Goal: Check status: Check status

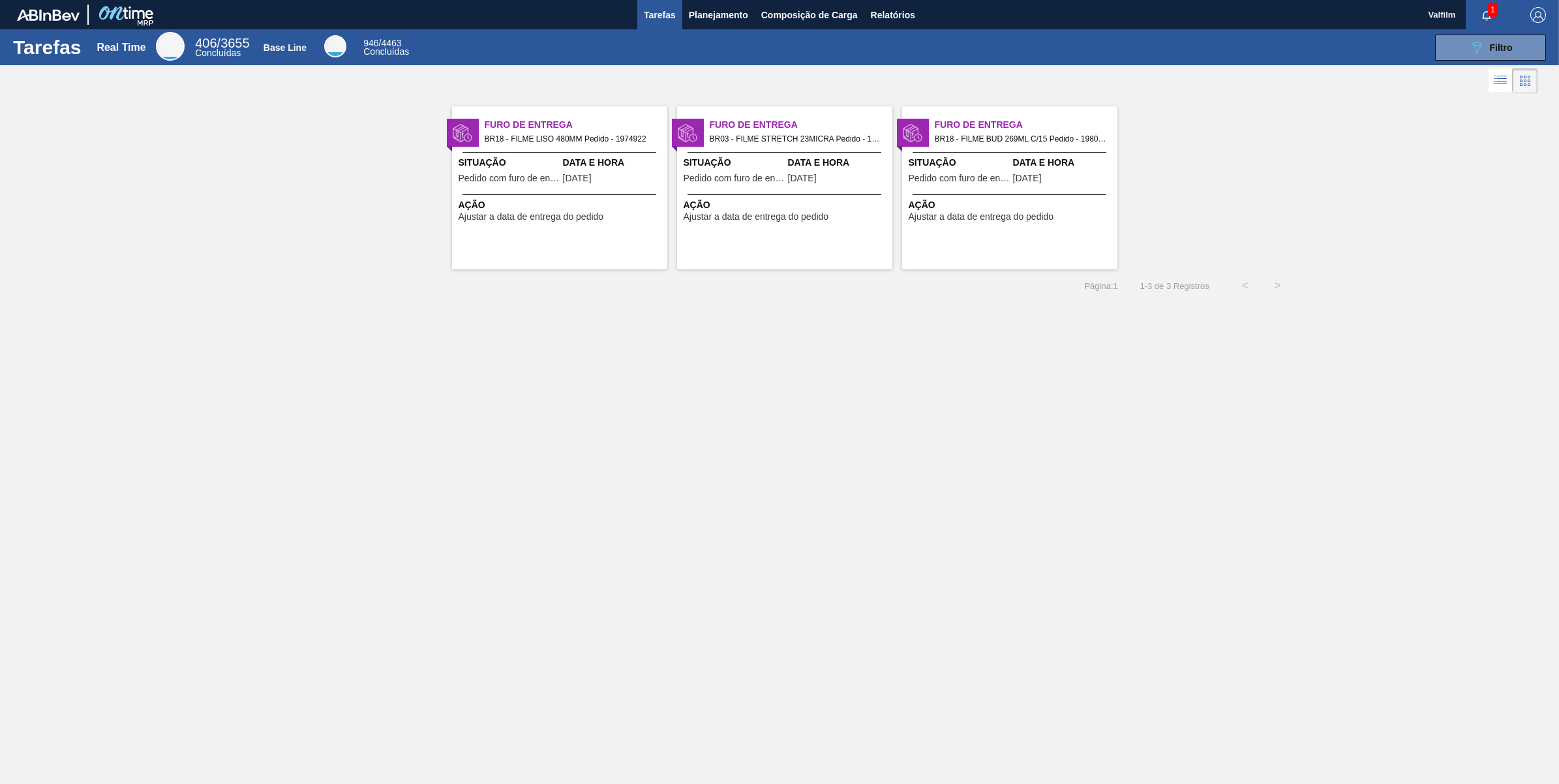
click at [591, 183] on span "[DATE]" at bounding box center [577, 178] width 28 height 9
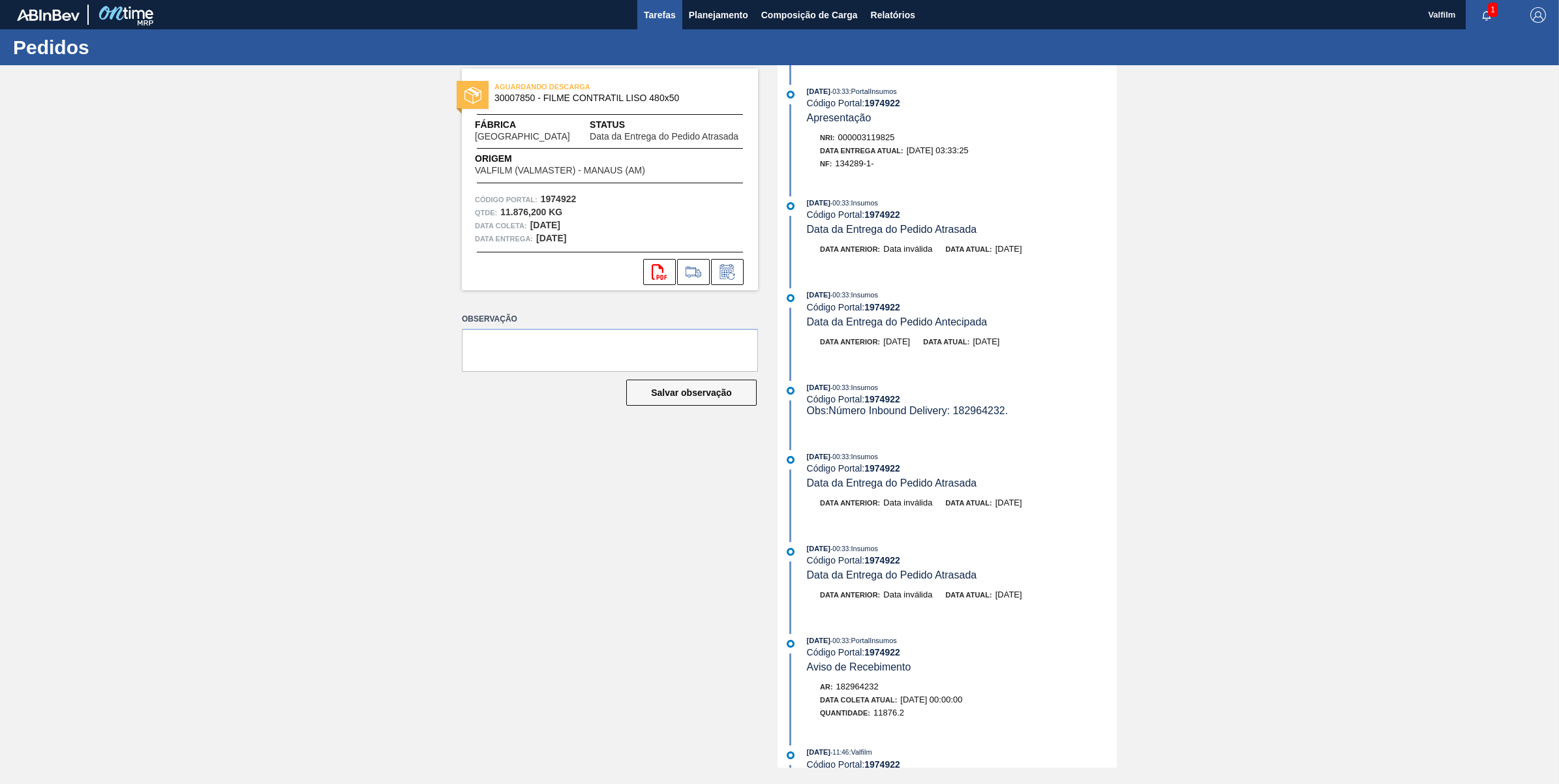
click at [666, 10] on span "Tarefas" at bounding box center [659, 15] width 32 height 16
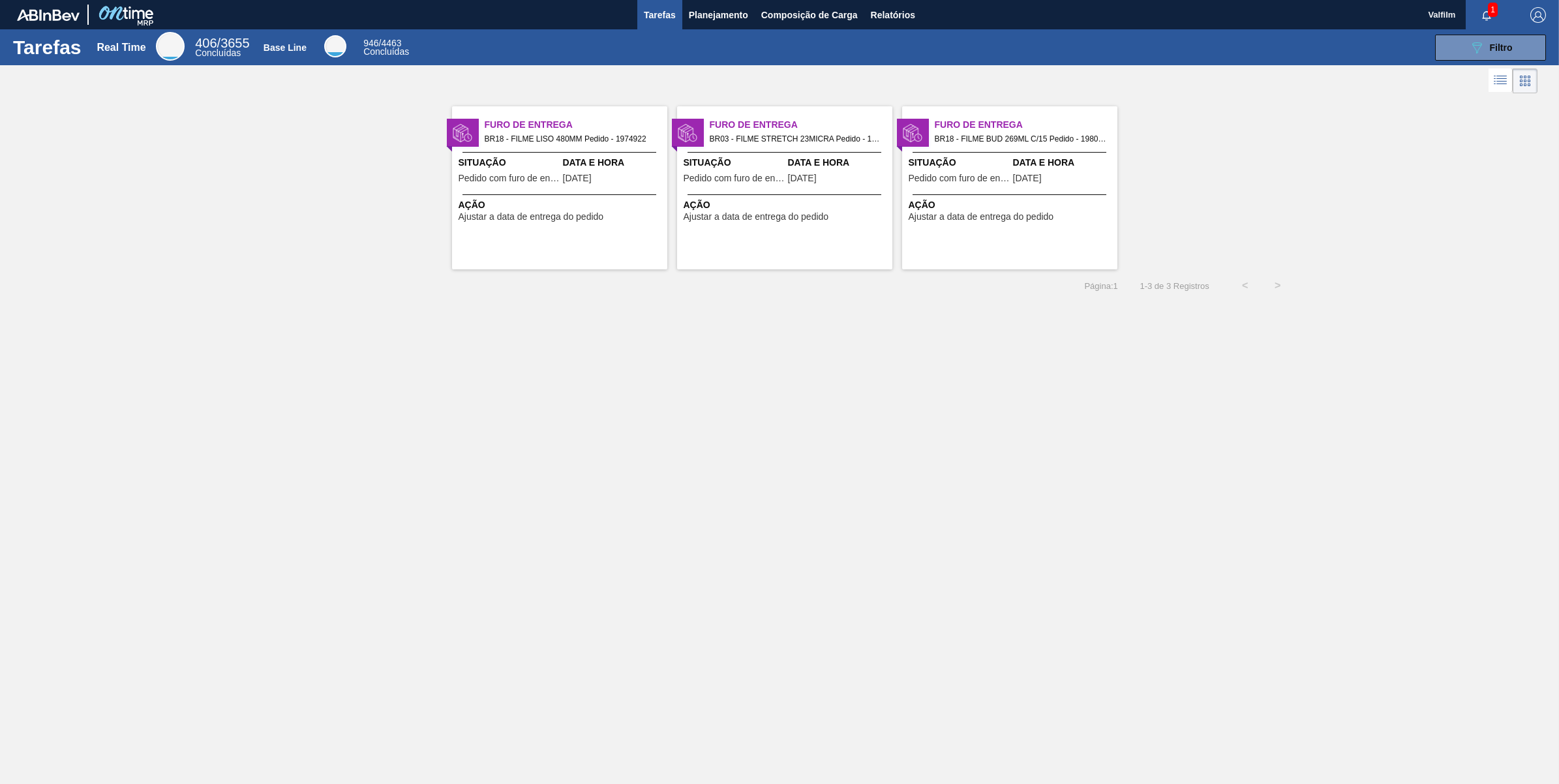
click at [791, 194] on div at bounding box center [783, 194] width 194 height 1
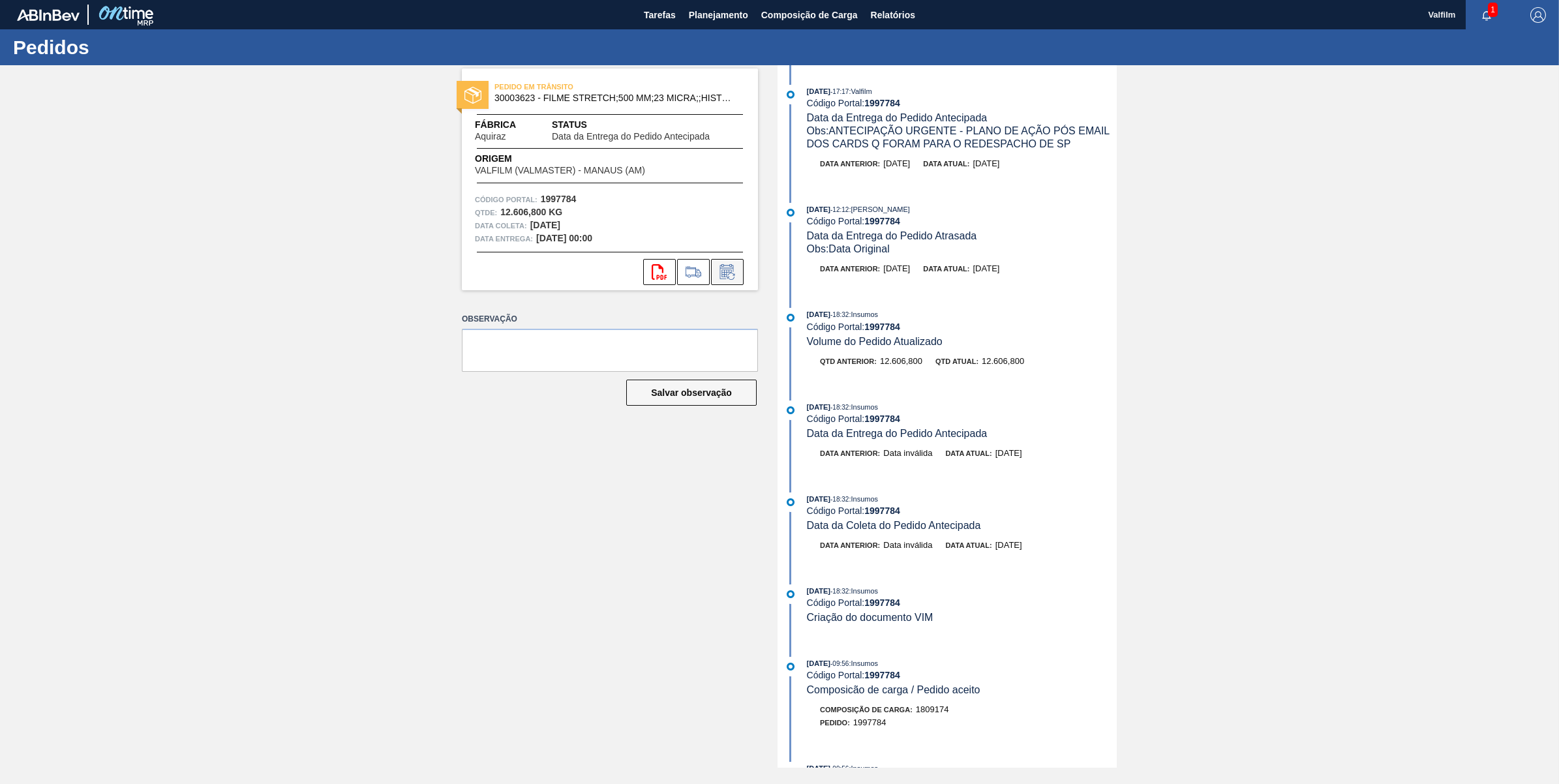
click at [734, 276] on icon at bounding box center [727, 272] width 21 height 16
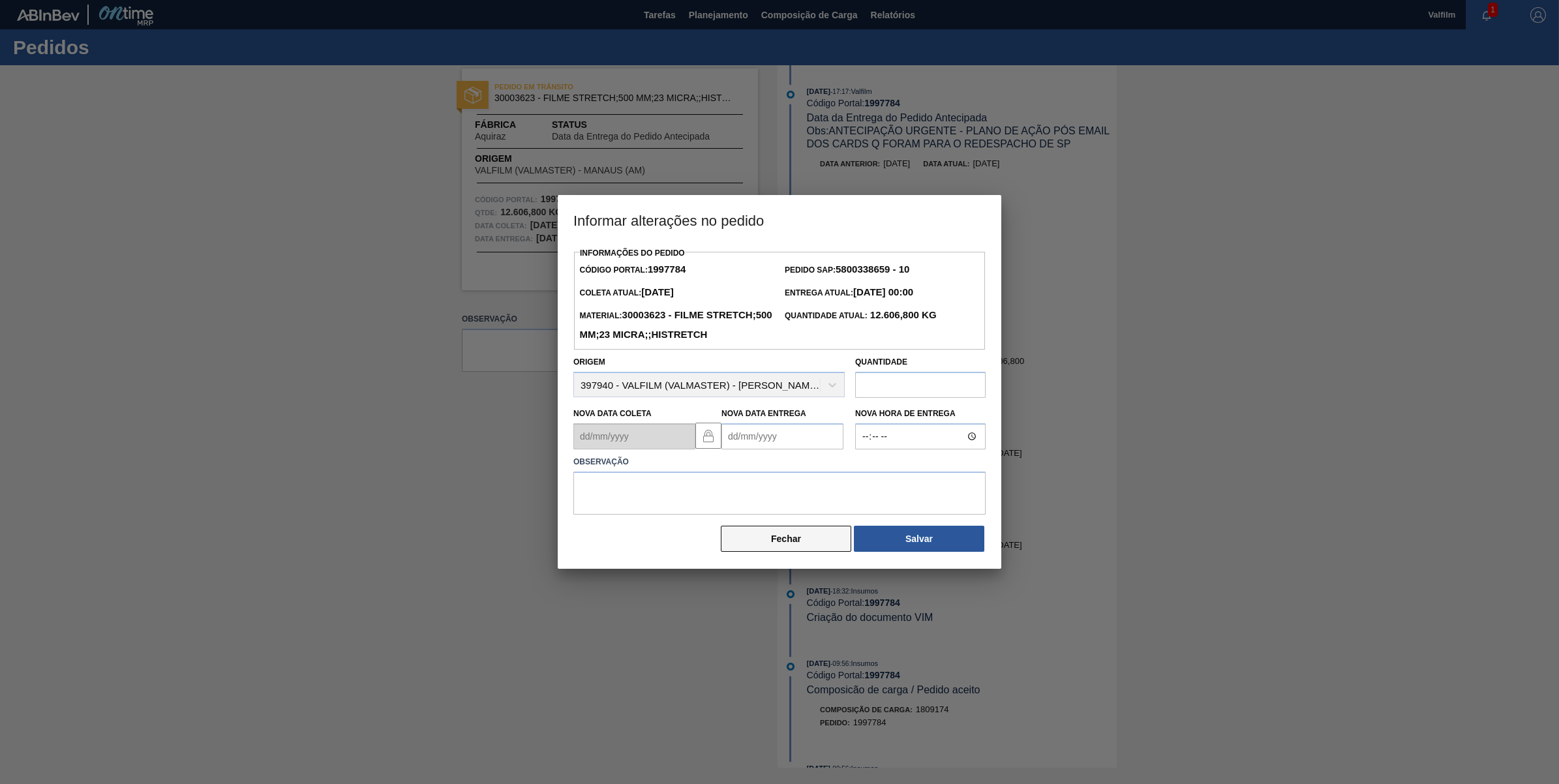
click at [772, 552] on button "Fechar" at bounding box center [786, 538] width 130 height 26
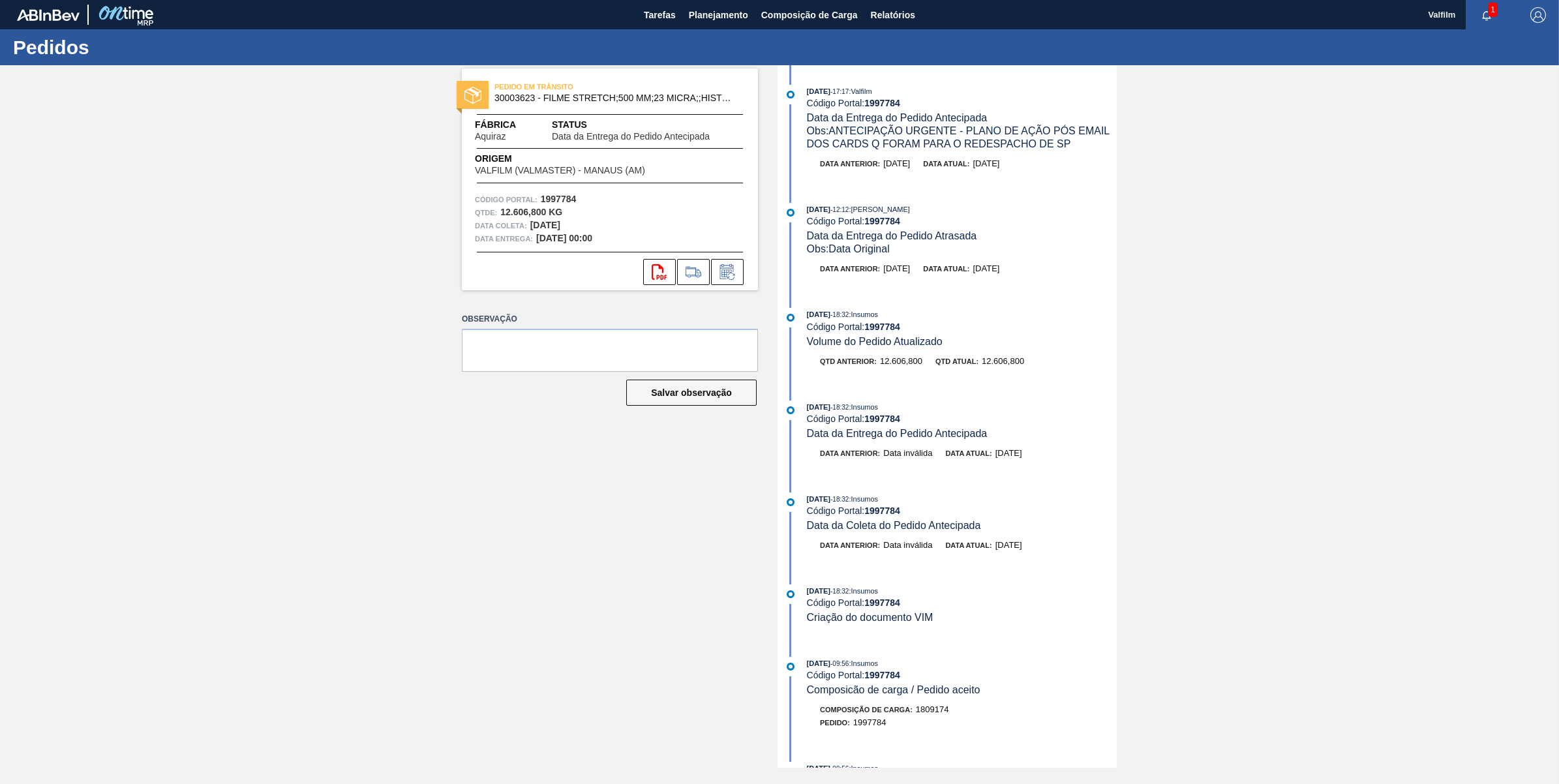
click at [887, 106] on strong "1997784" at bounding box center [881, 103] width 36 height 10
copy strong "1997784"
click at [659, 9] on span "Tarefas" at bounding box center [659, 15] width 32 height 16
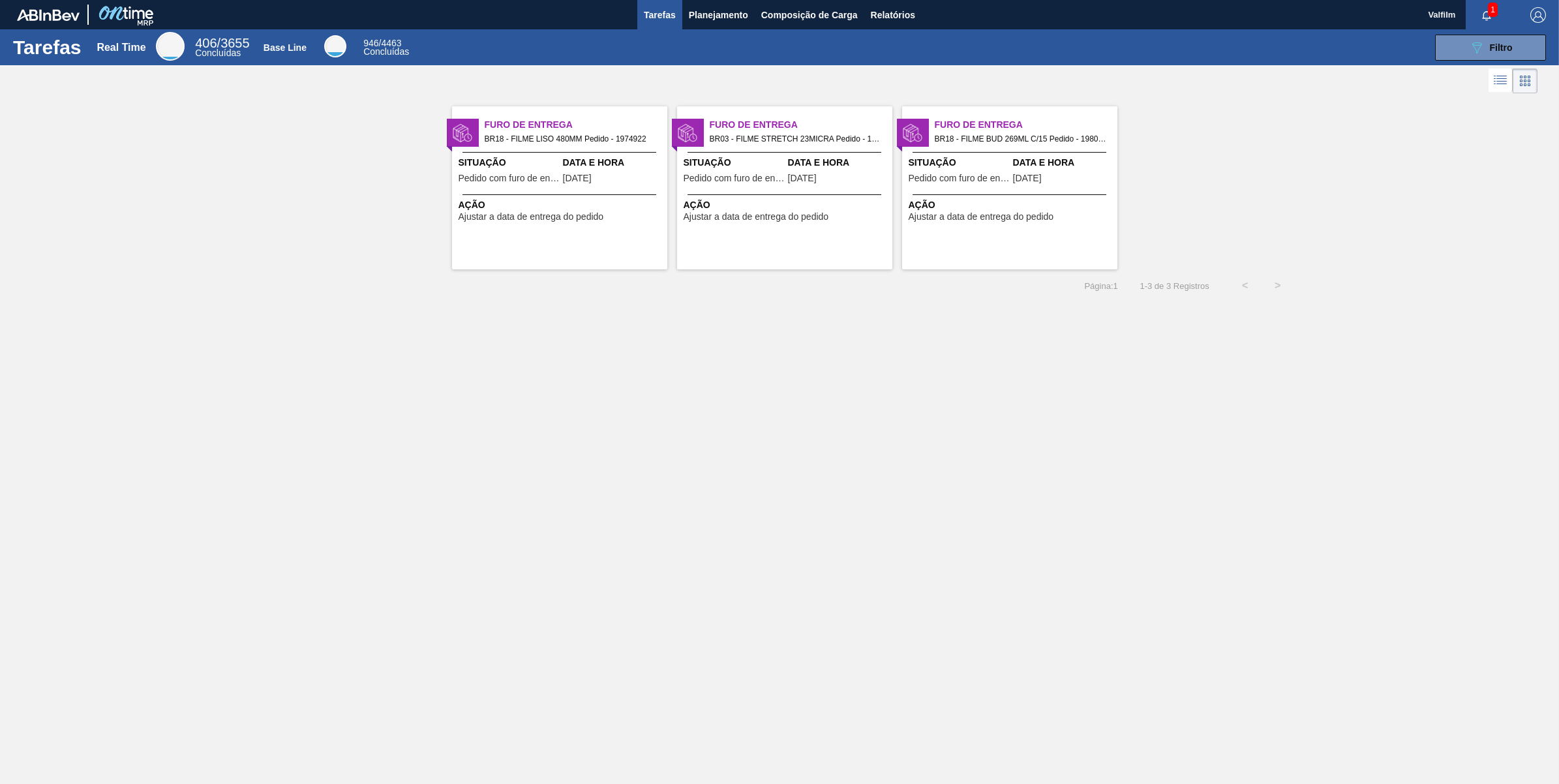
click at [574, 170] on div "Data e Hora [DATE]" at bounding box center [613, 172] width 101 height 32
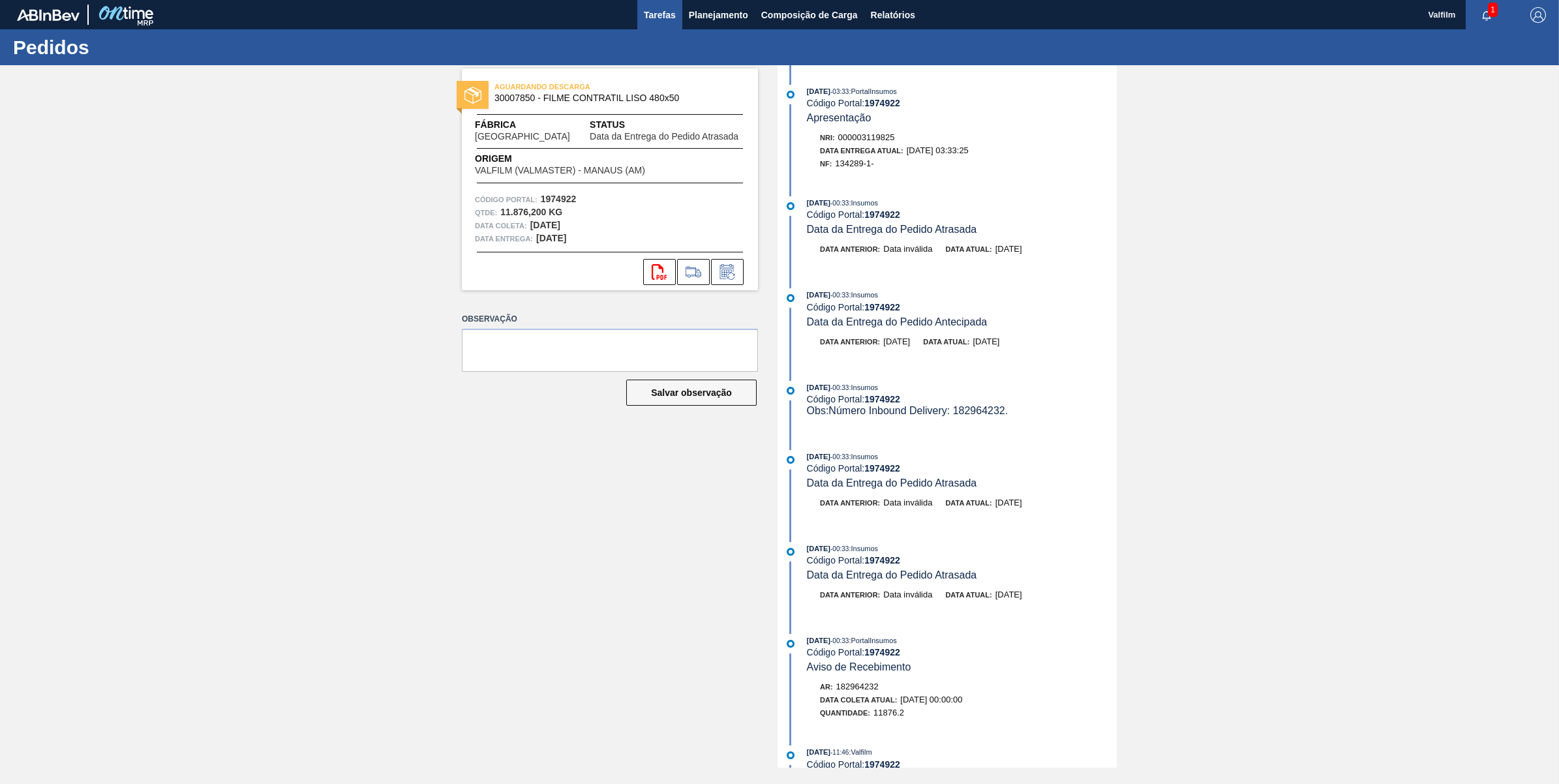
click at [647, 10] on span "Tarefas" at bounding box center [659, 15] width 32 height 16
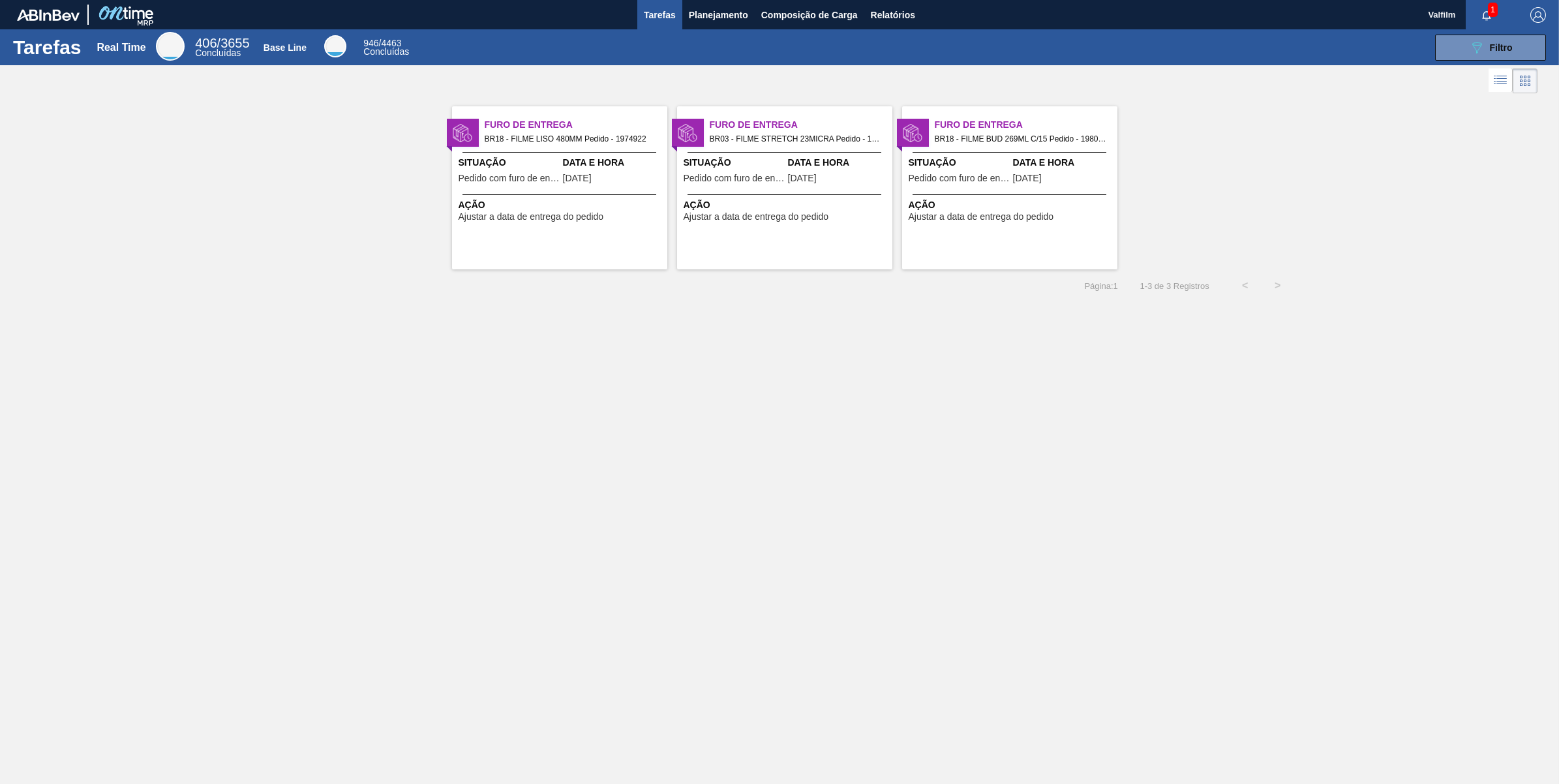
click at [1010, 176] on div "Situação Pedido com furo de entrega Data e Hora [DATE]" at bounding box center [1010, 172] width 215 height 32
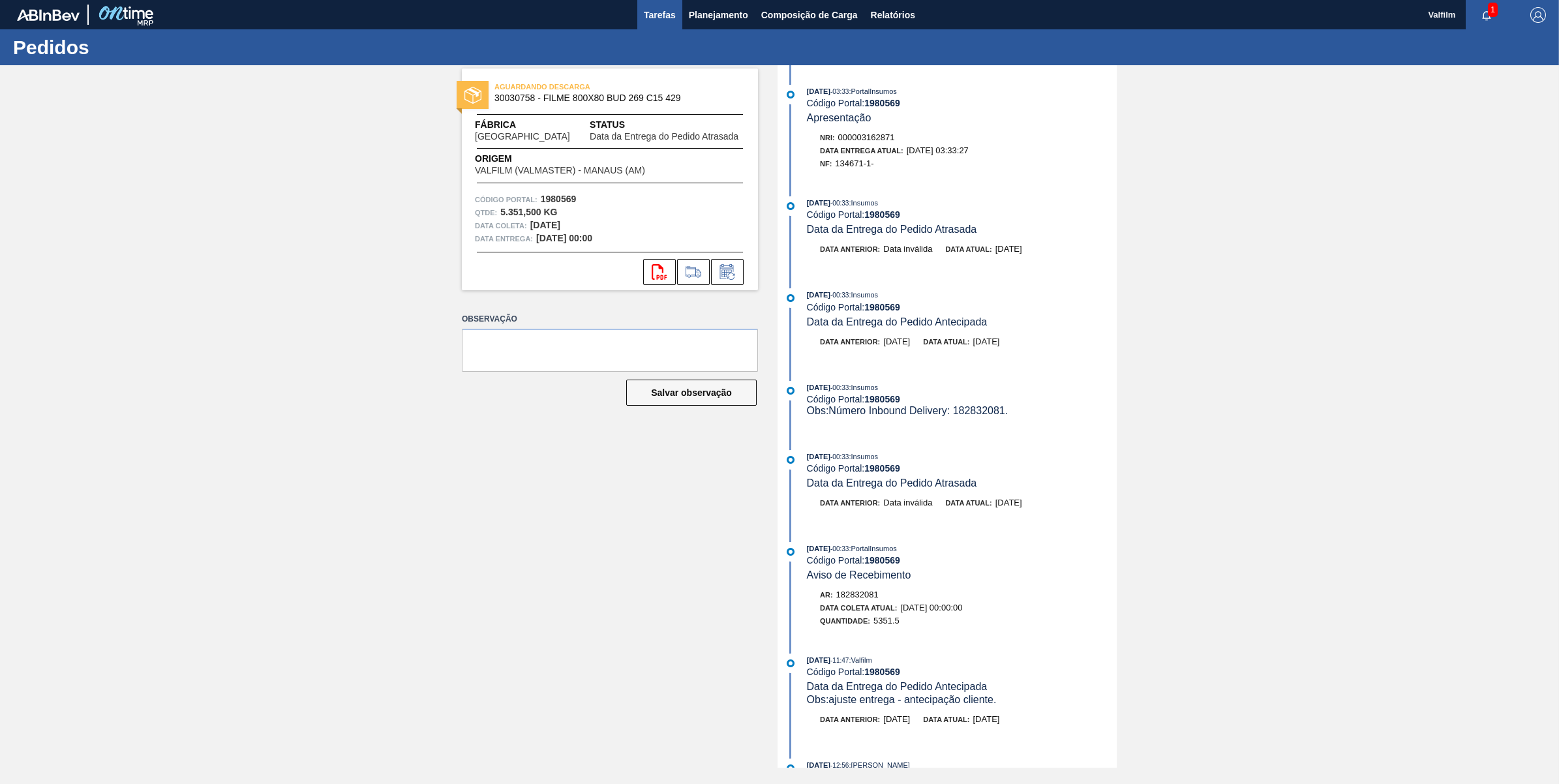
click at [649, 15] on span "Tarefas" at bounding box center [659, 15] width 32 height 16
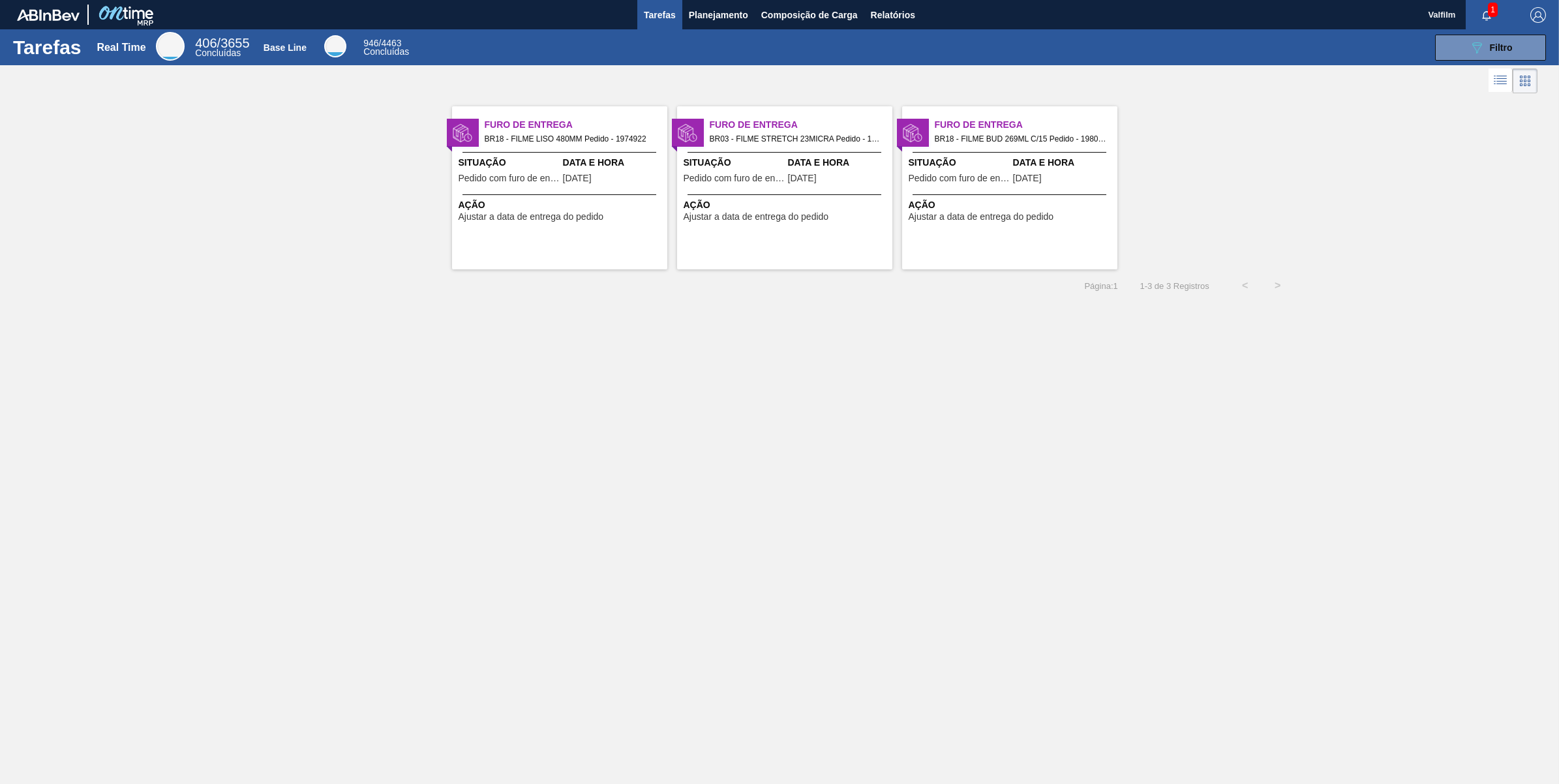
click at [557, 183] on span "Pedido com furo de entrega" at bounding box center [509, 178] width 101 height 9
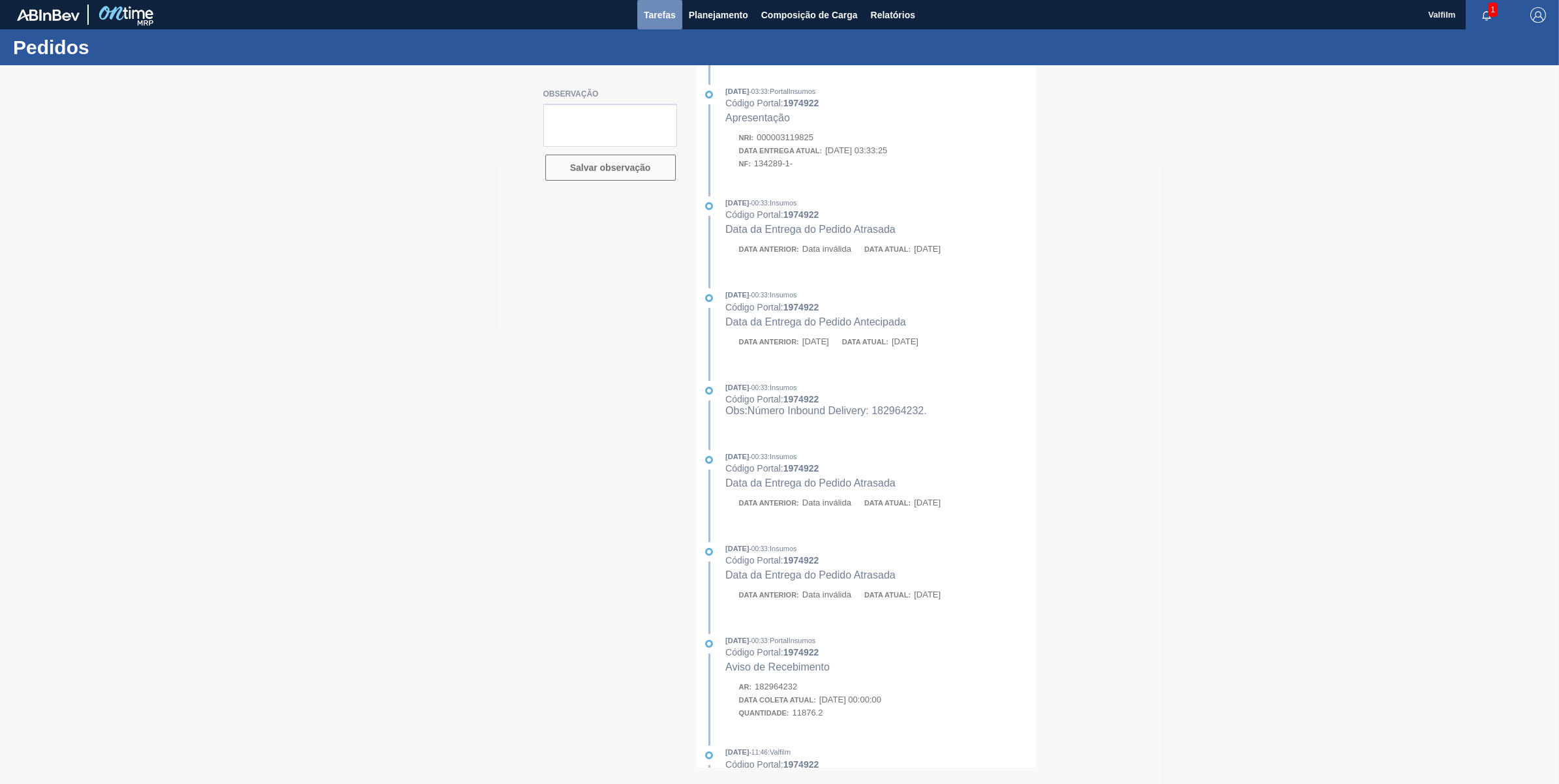
click at [660, 21] on span "Tarefas" at bounding box center [659, 15] width 32 height 16
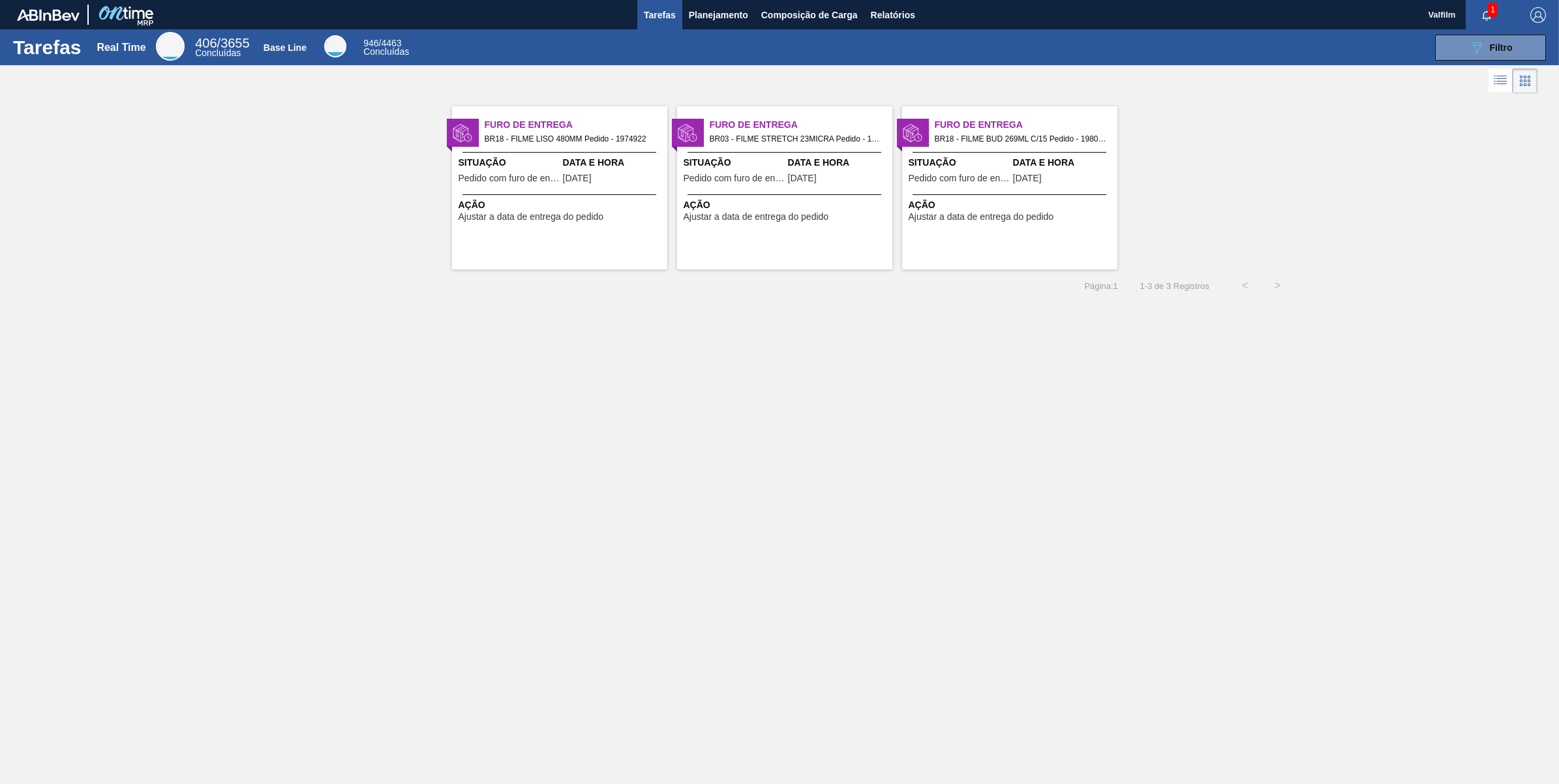
click at [998, 176] on span "Pedido com furo de entrega" at bounding box center [959, 178] width 101 height 9
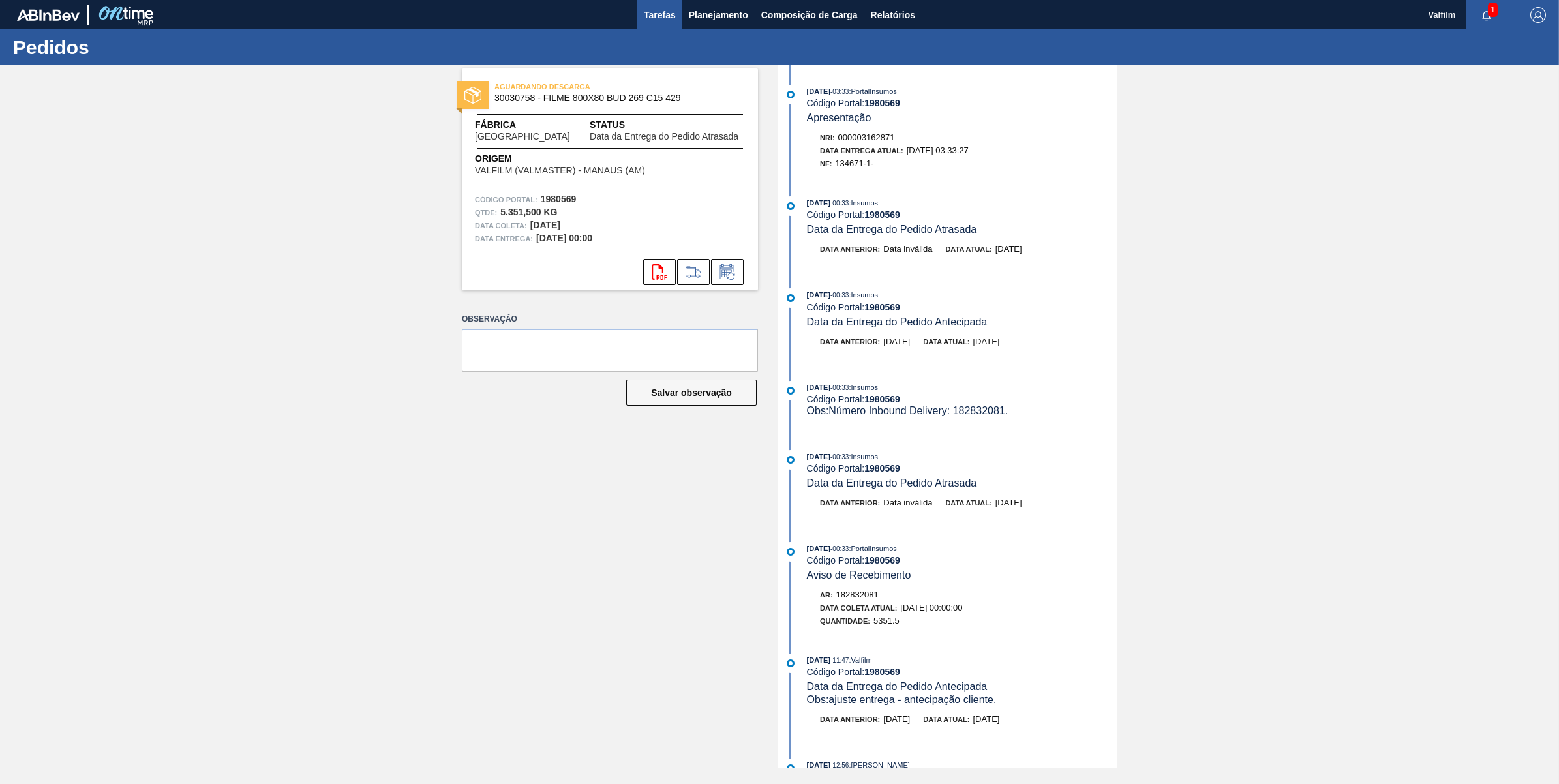
click at [655, 13] on span "Tarefas" at bounding box center [659, 15] width 32 height 16
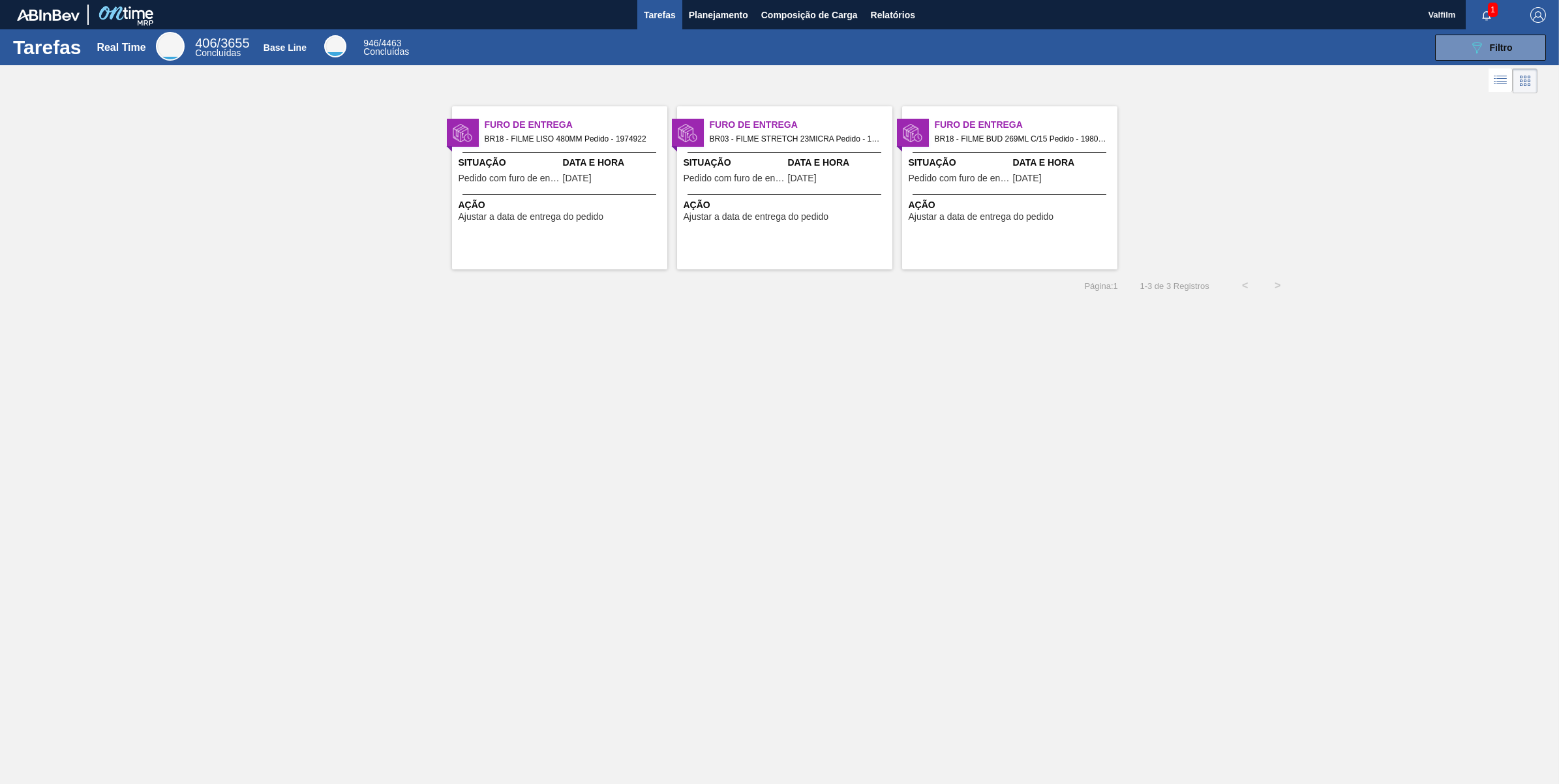
click at [825, 187] on div "Data e Hora [DATE]" at bounding box center [838, 172] width 101 height 32
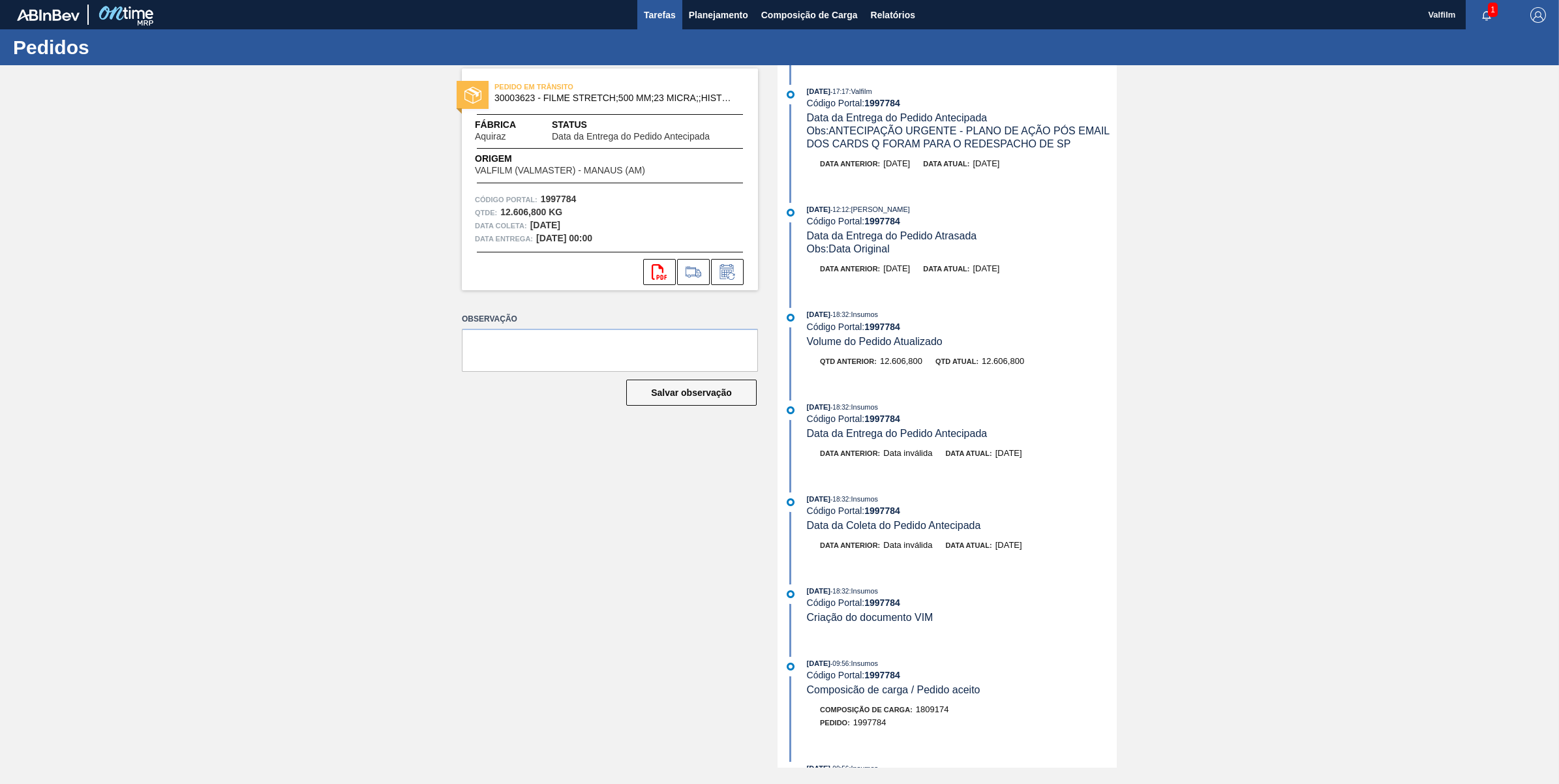
click at [657, 17] on span "Tarefas" at bounding box center [659, 15] width 32 height 16
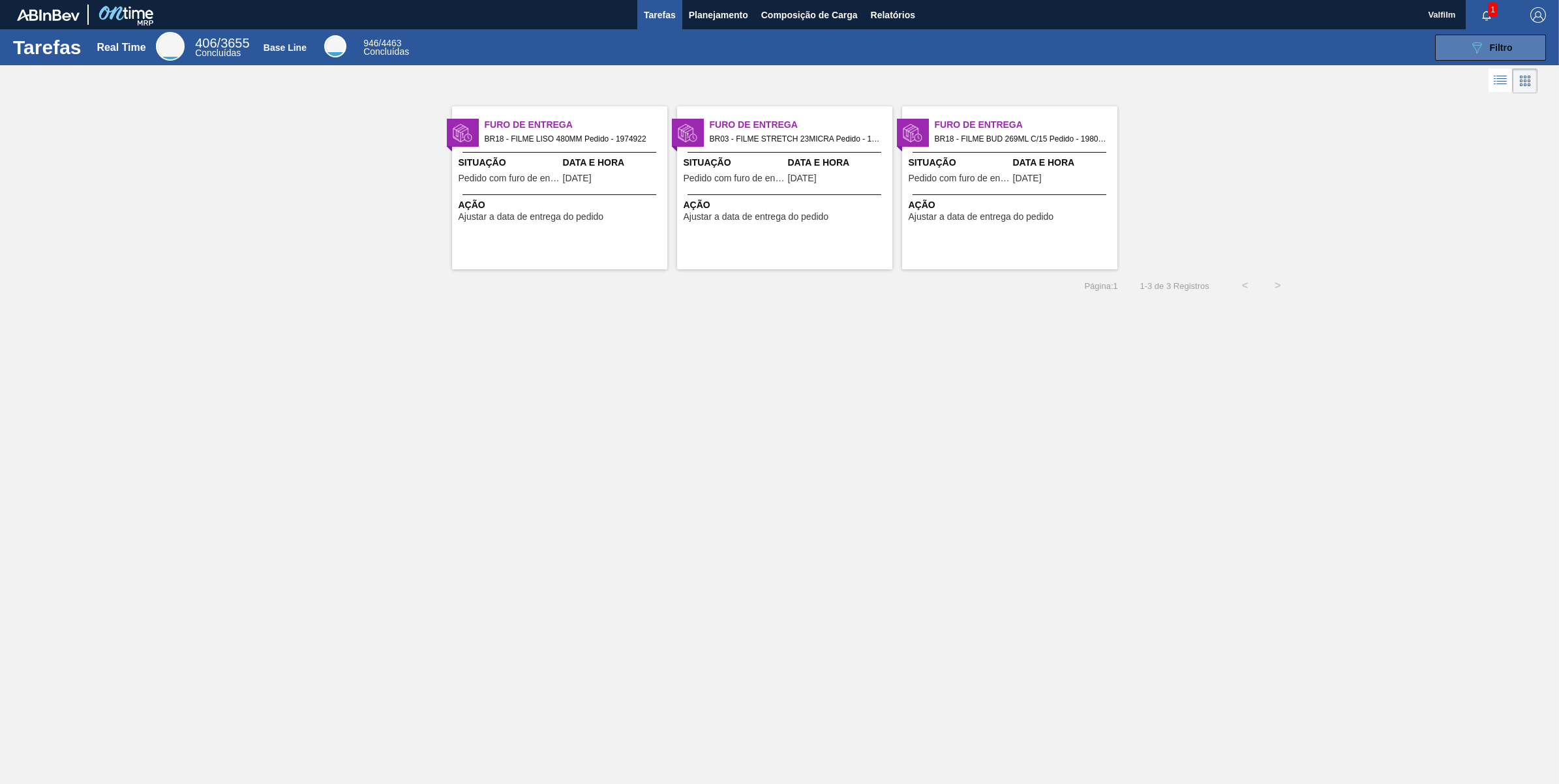
click at [1466, 47] on button "089F7B8B-B2A5-4AFE-B5C0-19BA573D28AC Filtro" at bounding box center [1490, 47] width 111 height 26
